Goal: Find specific page/section: Find specific page/section

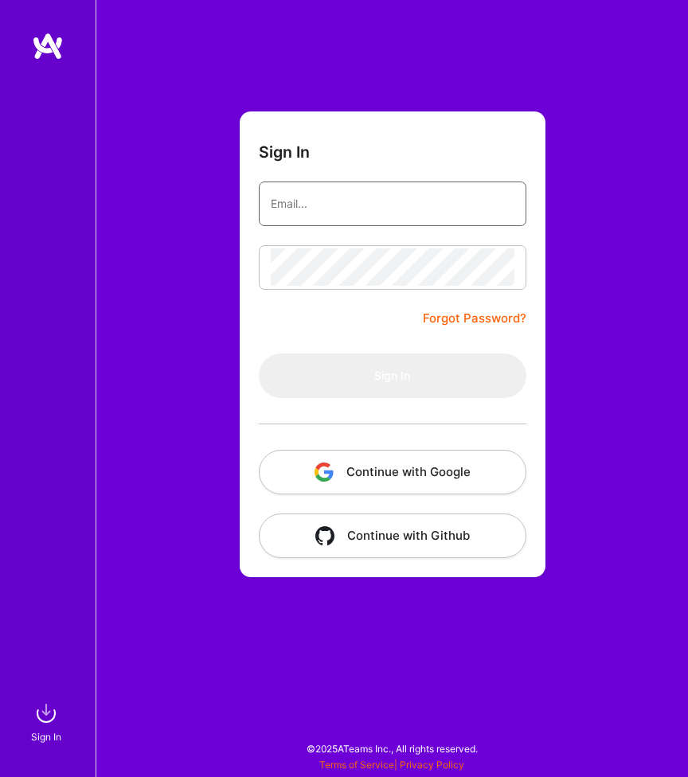
type input "[EMAIL_ADDRESS][DOMAIN_NAME]"
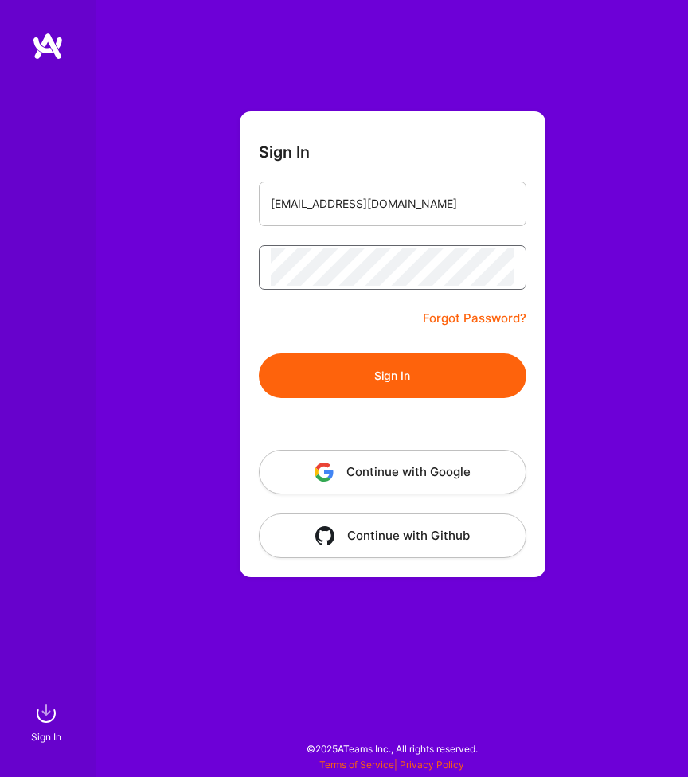
click at [392, 375] on button "Sign In" at bounding box center [392, 375] width 267 height 45
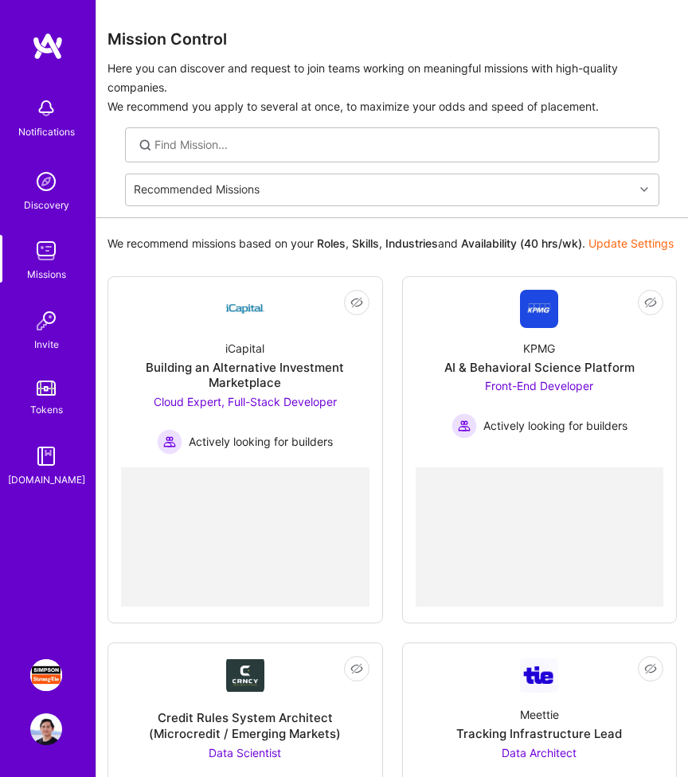
click at [39, 680] on img at bounding box center [46, 675] width 32 height 32
